Goal: Task Accomplishment & Management: Use online tool/utility

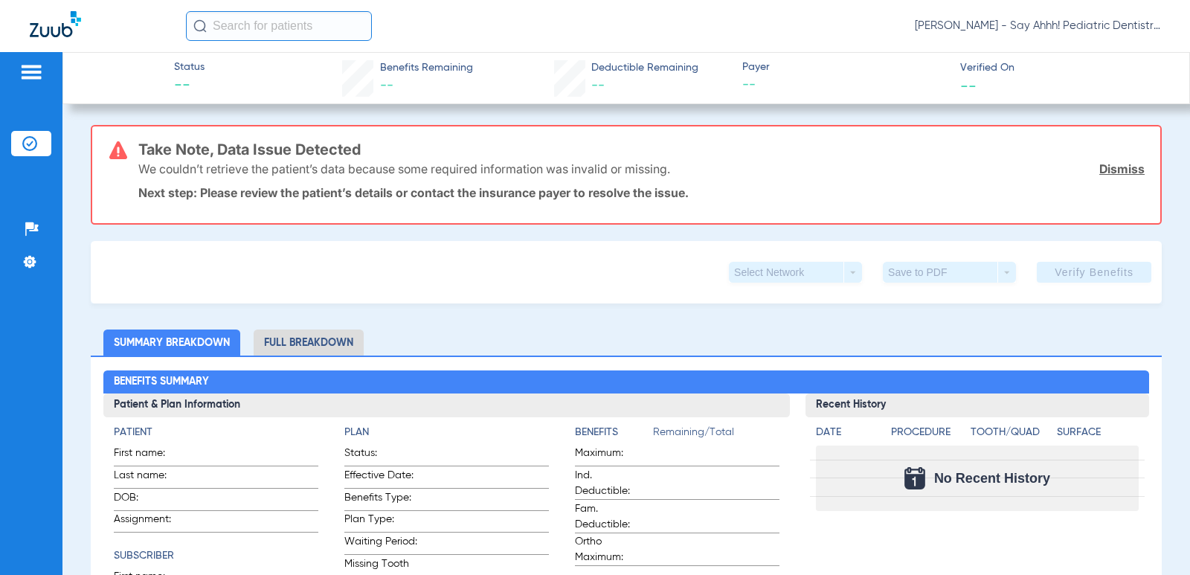
click at [19, 138] on li "Insurance Verification" at bounding box center [31, 143] width 40 height 25
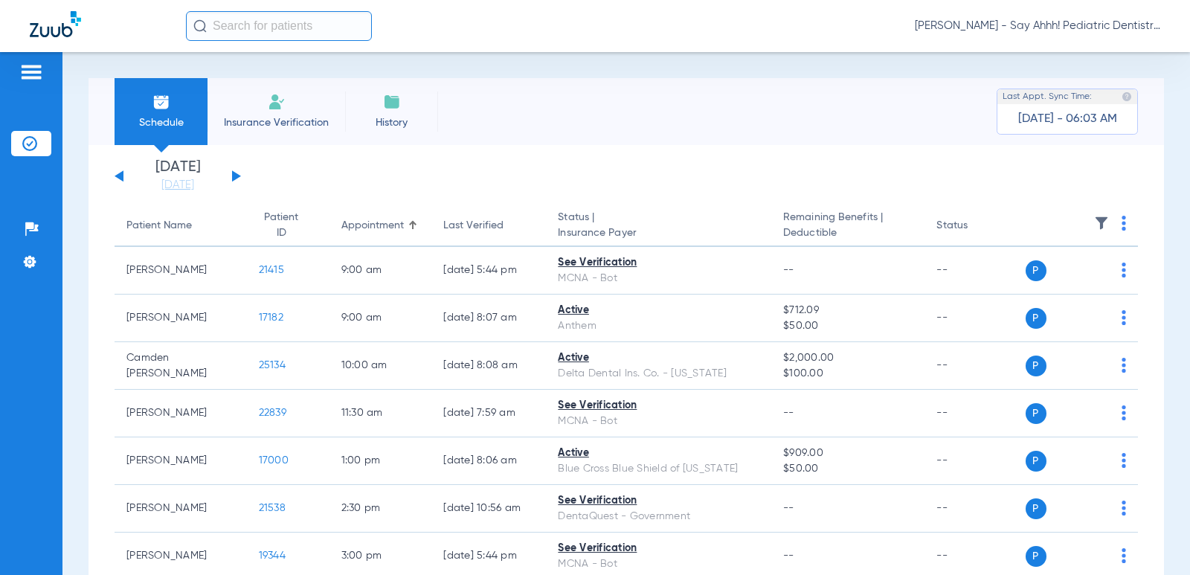
click at [1105, 220] on th at bounding box center [1081, 226] width 113 height 42
click at [1109, 225] on th at bounding box center [1081, 226] width 113 height 42
click at [1121, 224] on img at bounding box center [1123, 223] width 4 height 15
click at [1047, 284] on span "Verify All" at bounding box center [1057, 282] width 89 height 10
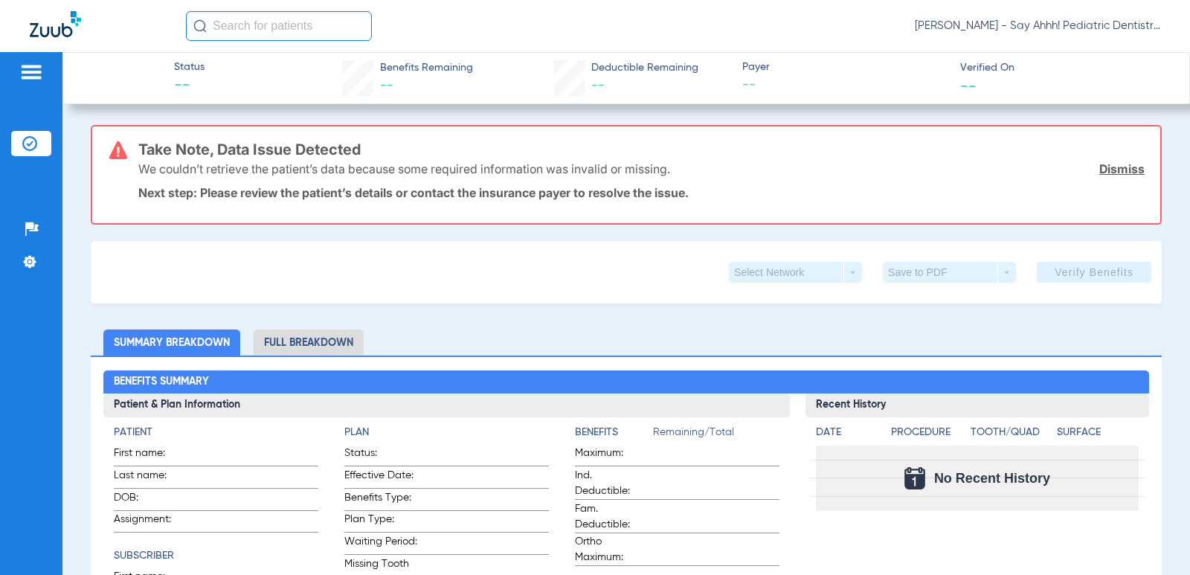
click at [37, 150] on li "Insurance Verification" at bounding box center [31, 143] width 40 height 25
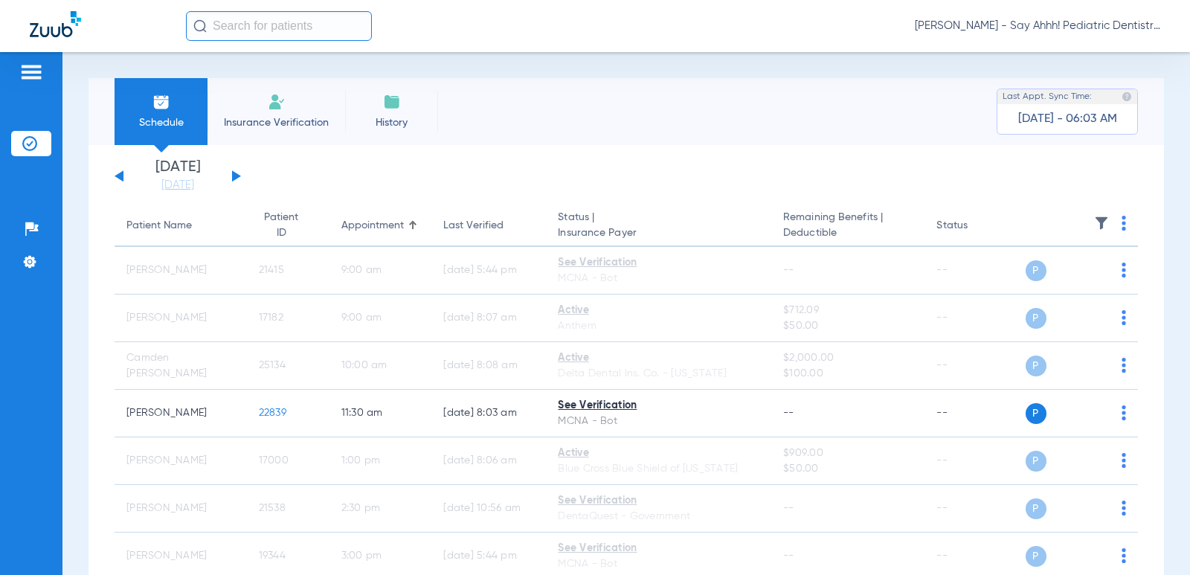
click at [233, 177] on button at bounding box center [236, 175] width 9 height 11
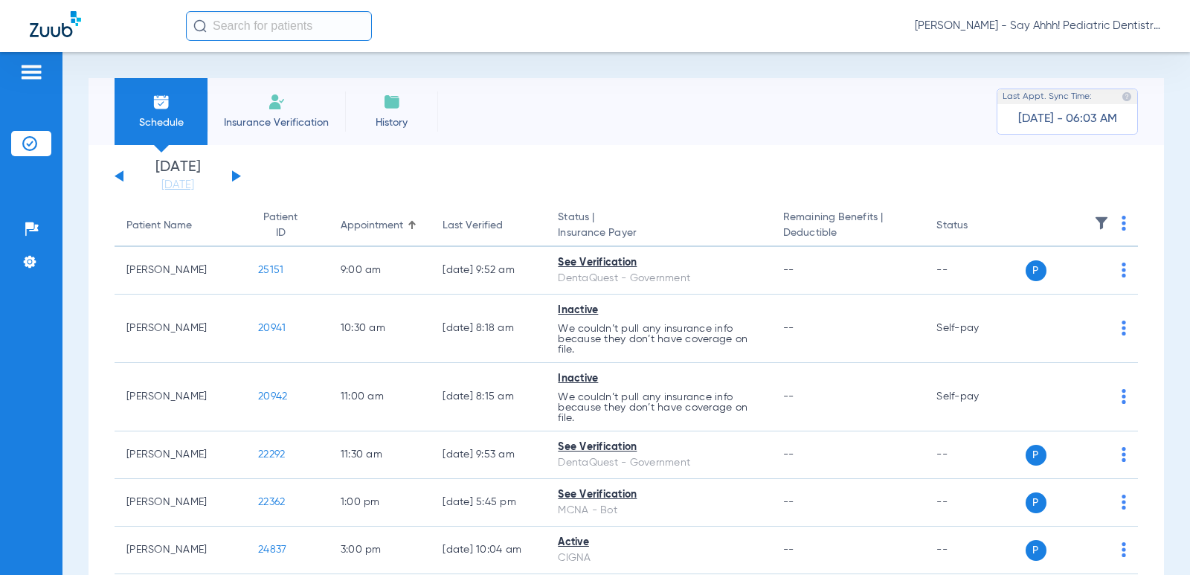
click at [1121, 226] on img at bounding box center [1123, 223] width 4 height 15
click at [1057, 281] on span "Verify All" at bounding box center [1057, 282] width 89 height 10
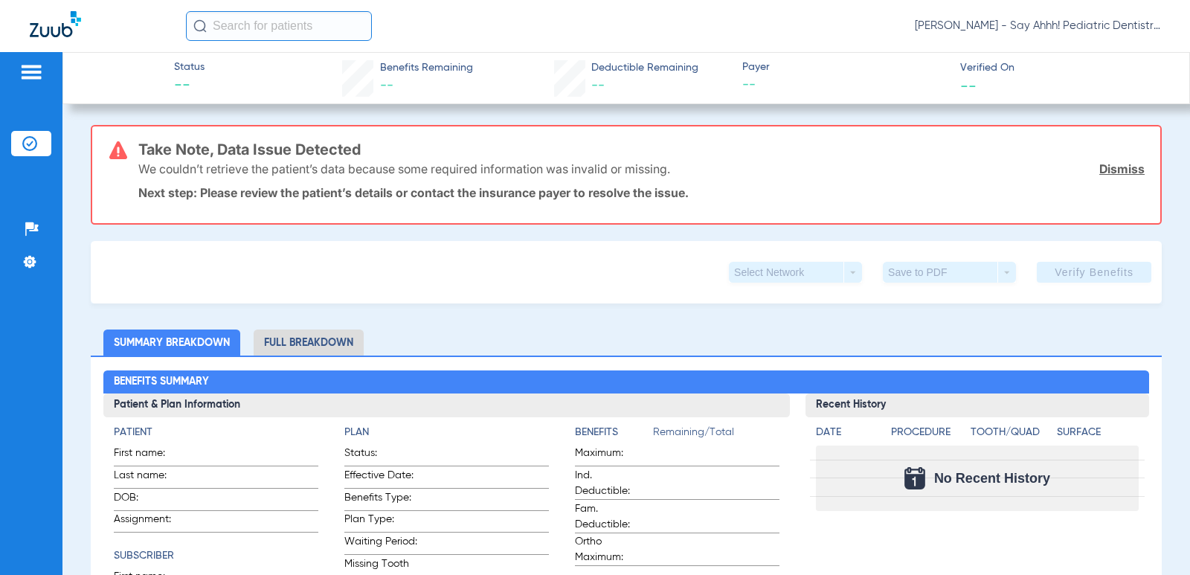
click at [28, 149] on img at bounding box center [29, 143] width 15 height 15
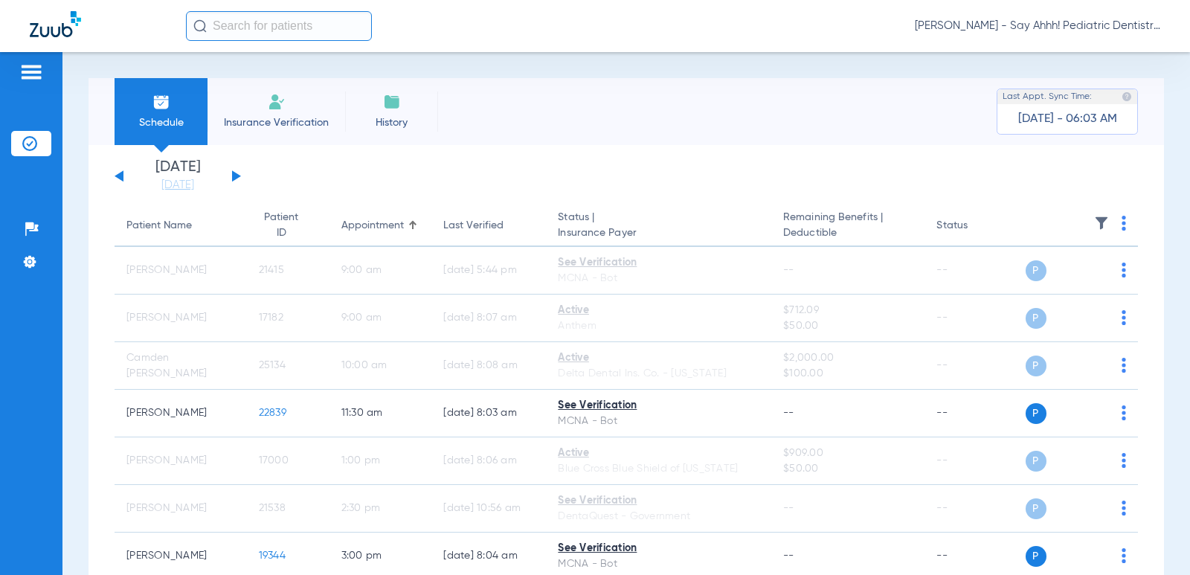
click at [230, 173] on div "Monday 06-09-2025 Tuesday 06-10-2025 Wednesday 06-11-2025 Thursday 06-12-2025 F…" at bounding box center [178, 176] width 126 height 33
click at [232, 173] on button at bounding box center [236, 175] width 9 height 11
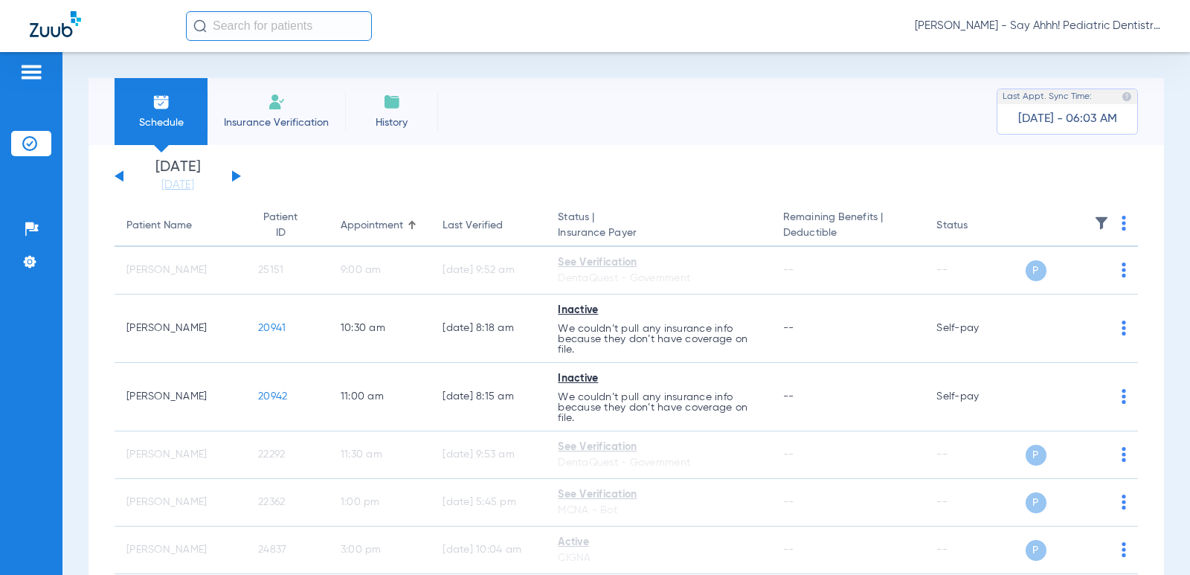
click at [232, 173] on button at bounding box center [236, 175] width 9 height 11
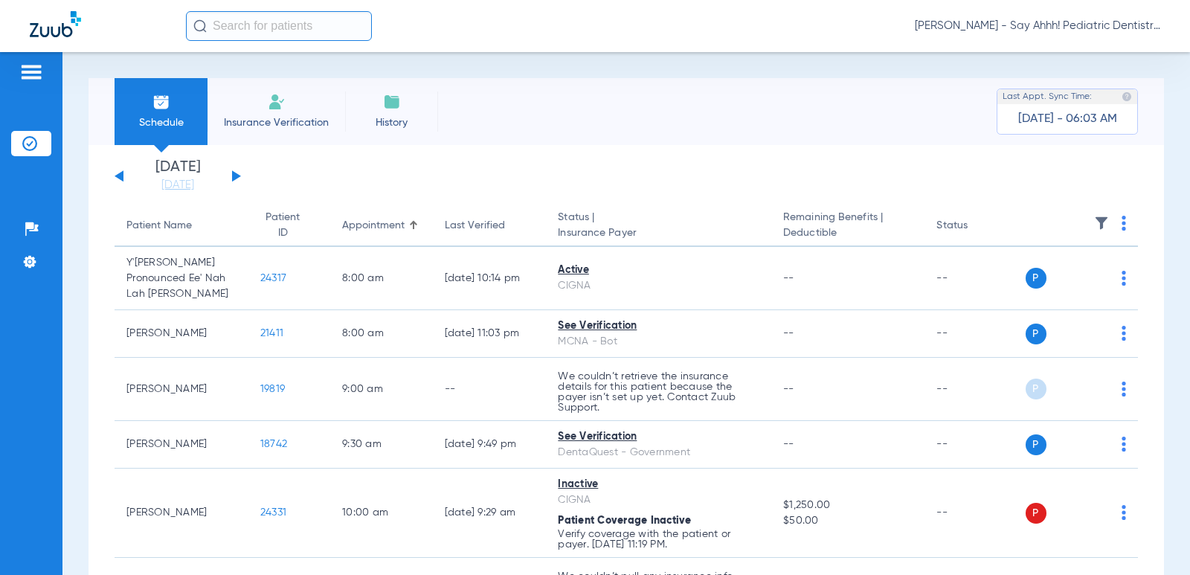
click at [232, 173] on button at bounding box center [236, 175] width 9 height 11
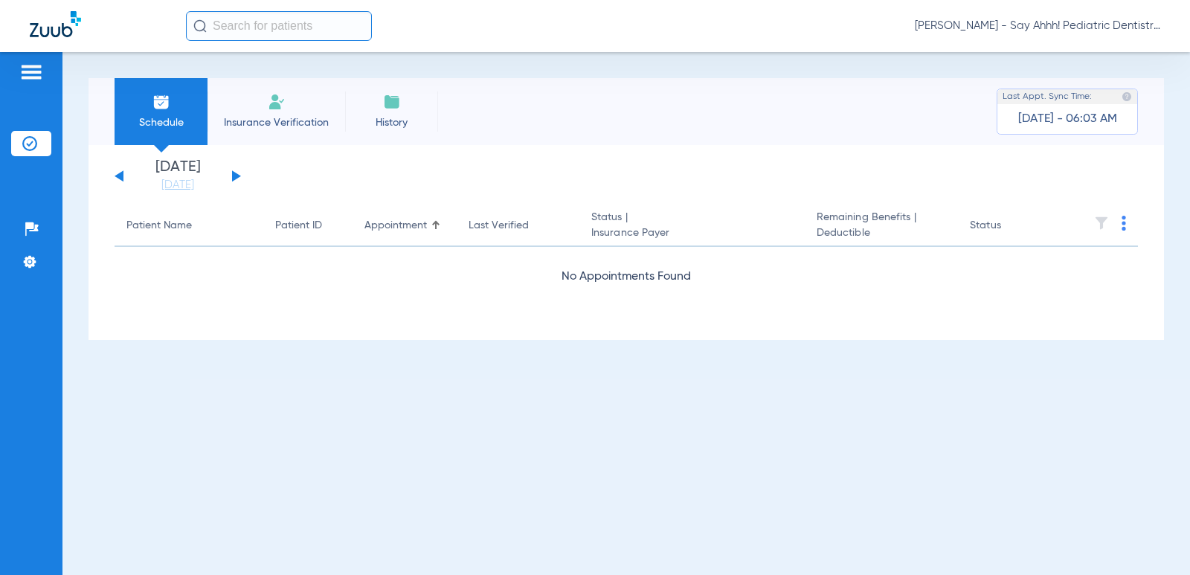
click at [115, 175] on div "Monday 06-09-2025 Tuesday 06-10-2025 Wednesday 06-11-2025 Thursday 06-12-2025 F…" at bounding box center [178, 176] width 126 height 33
click at [125, 176] on div "Monday 06-09-2025 Tuesday 06-10-2025 Wednesday 06-11-2025 Thursday 06-12-2025 F…" at bounding box center [178, 176] width 126 height 33
click at [121, 178] on button at bounding box center [119, 175] width 9 height 11
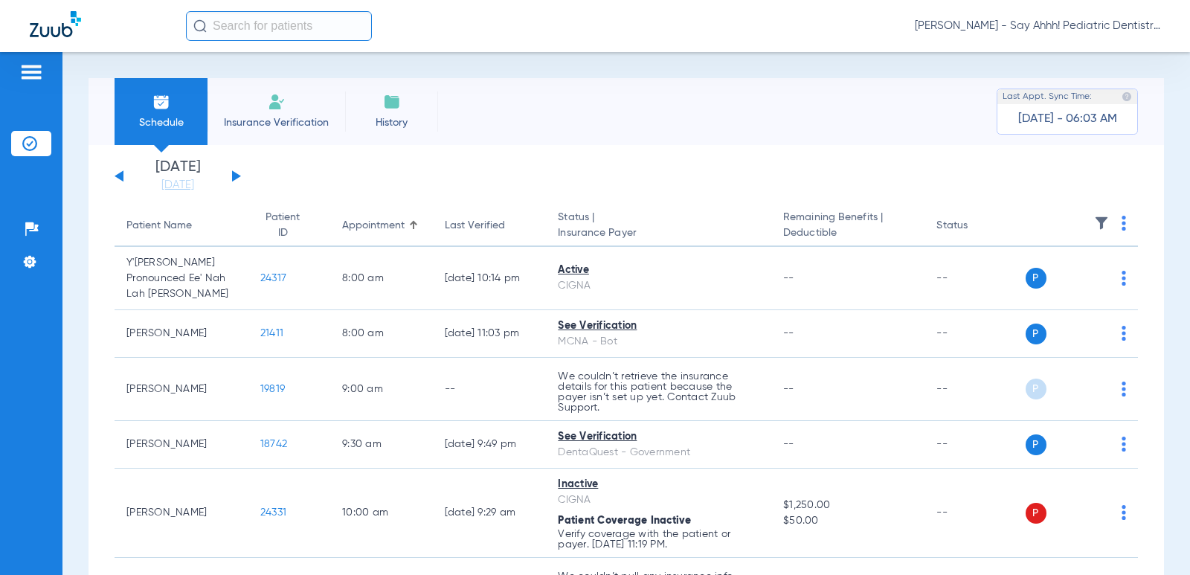
click at [1121, 219] on img at bounding box center [1123, 223] width 4 height 15
click at [1060, 281] on span "Verify All" at bounding box center [1057, 282] width 89 height 10
